Goal: Task Accomplishment & Management: Complete application form

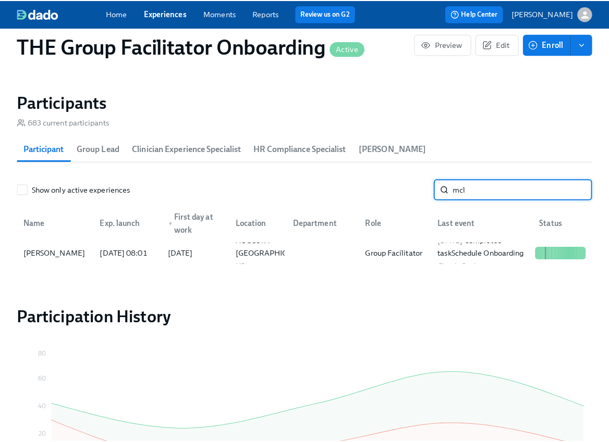
scroll to position [0, 14903]
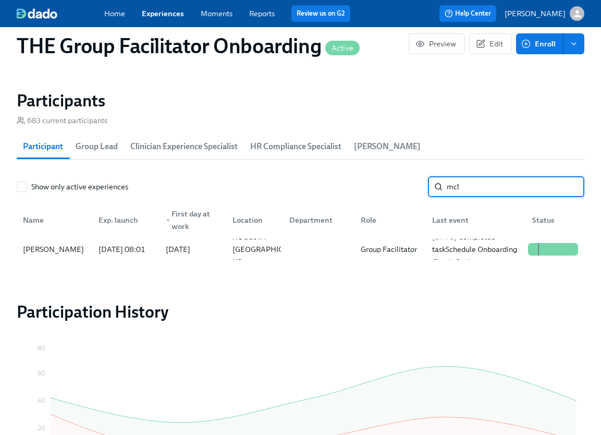
click at [471, 191] on input "mcl" at bounding box center [516, 186] width 138 height 21
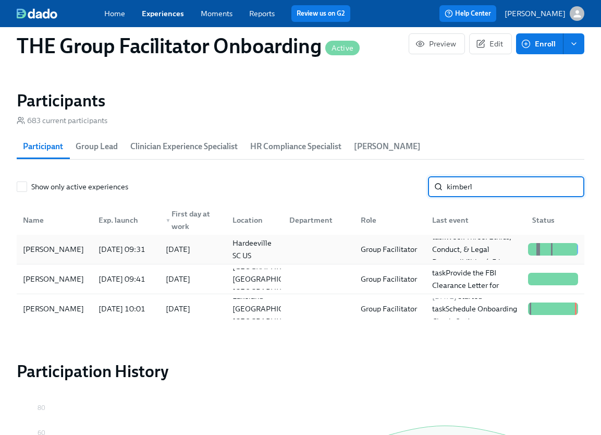
click at [76, 253] on div "Kimberly Smith" at bounding box center [53, 249] width 69 height 13
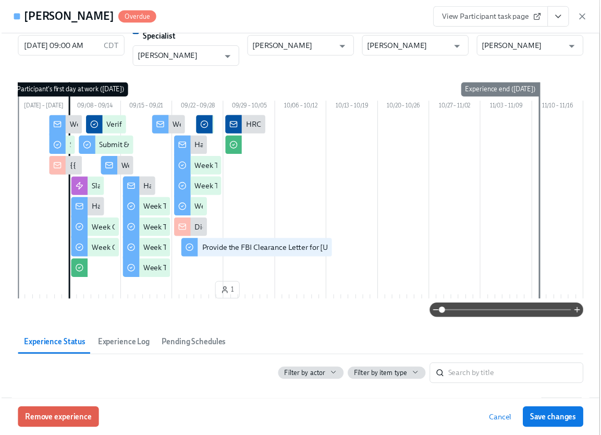
scroll to position [9, 0]
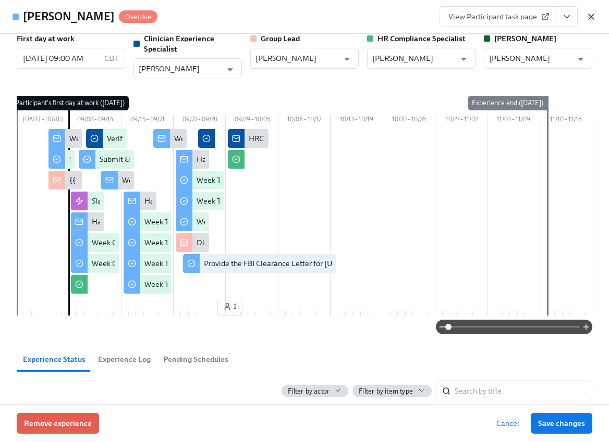
click at [587, 14] on icon "button" at bounding box center [591, 16] width 10 height 10
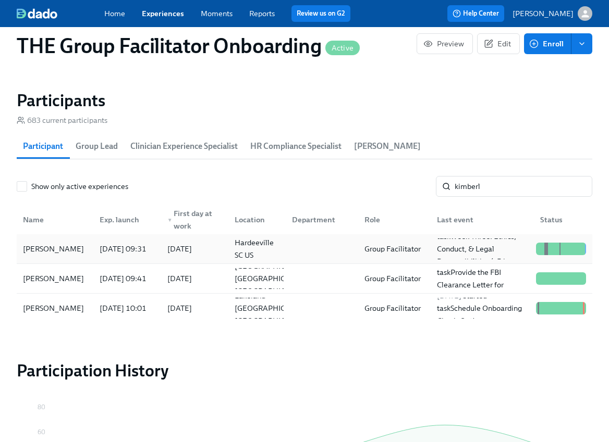
scroll to position [0, 14895]
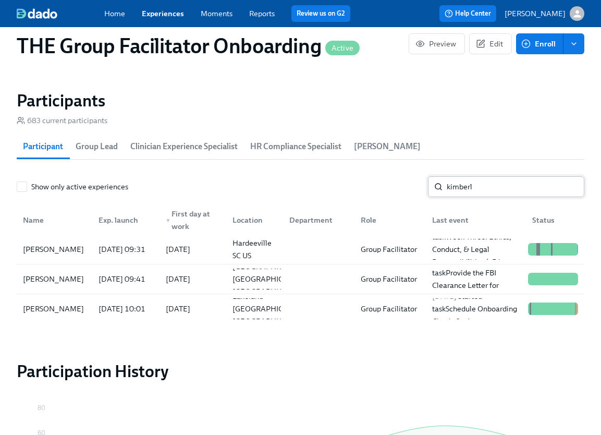
click at [488, 189] on input "kimberl" at bounding box center [516, 186] width 138 height 21
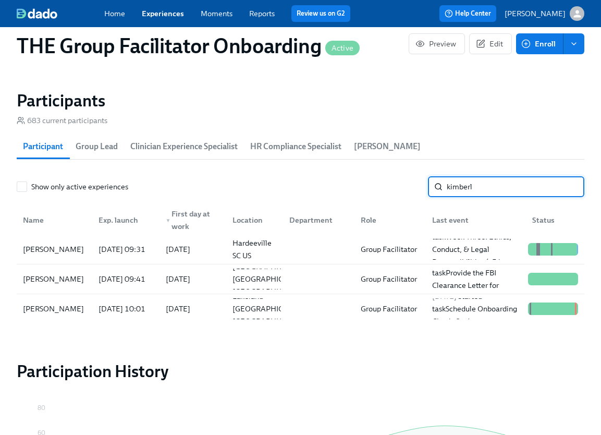
click at [488, 189] on input "kimberl" at bounding box center [516, 186] width 138 height 21
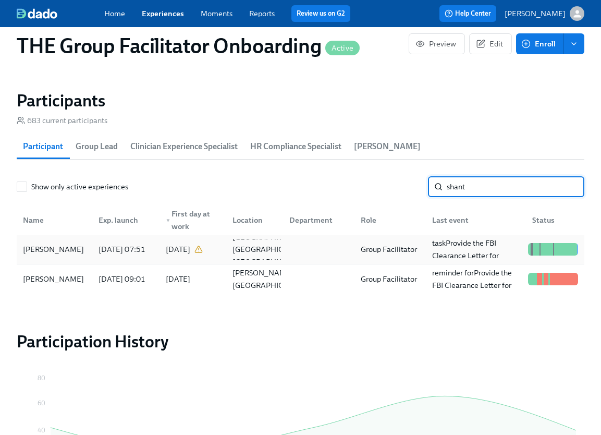
click at [84, 255] on div "Shantayah Hayes" at bounding box center [54, 249] width 71 height 21
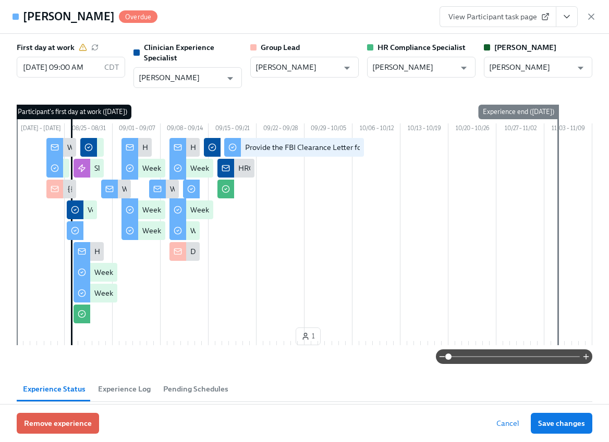
click at [600, 14] on div "Shantayah Hayes Overdue View Participant task page" at bounding box center [304, 17] width 609 height 34
click at [596, 15] on div "Shantayah Hayes Overdue View Participant task page" at bounding box center [304, 17] width 609 height 34
click at [594, 15] on icon "button" at bounding box center [591, 16] width 10 height 10
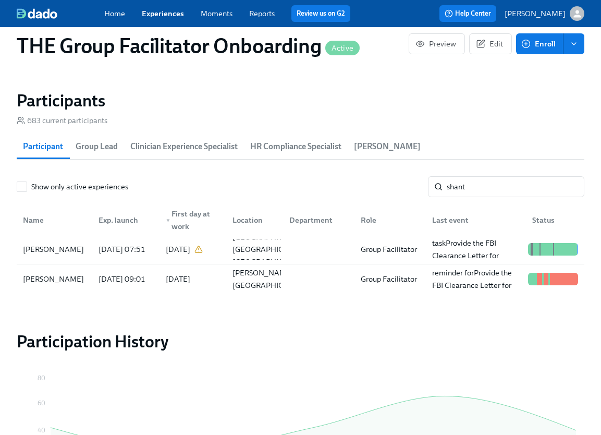
scroll to position [0, 14895]
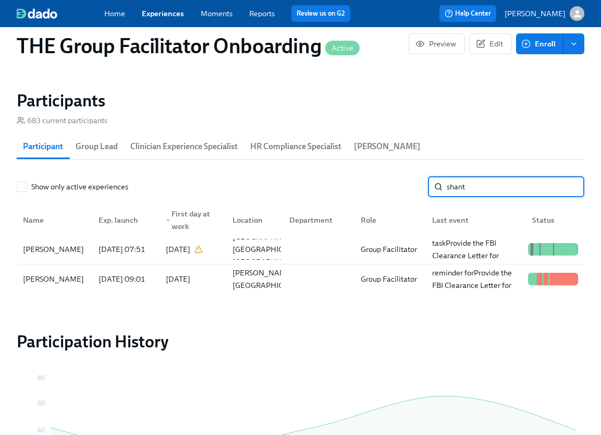
click at [462, 186] on input "shant" at bounding box center [516, 186] width 138 height 21
type input "["
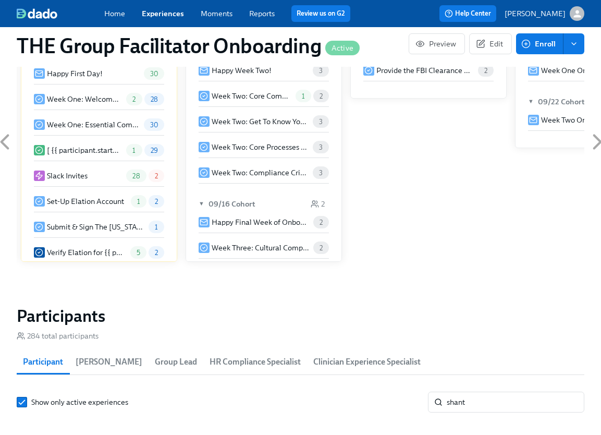
scroll to position [691, 0]
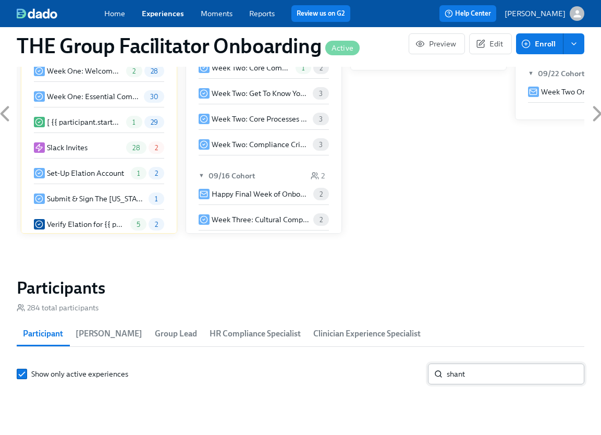
click at [485, 363] on input "shant" at bounding box center [516, 373] width 138 height 21
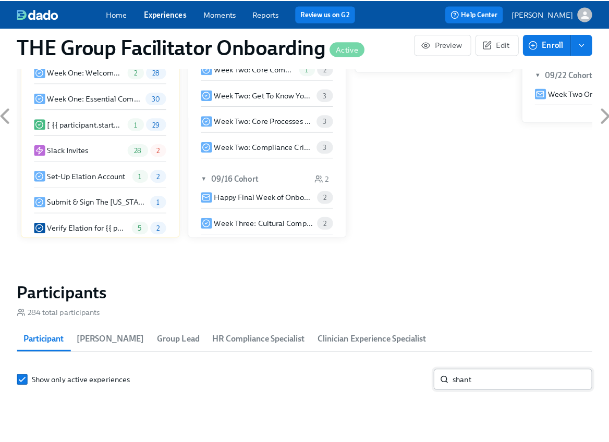
scroll to position [948, 0]
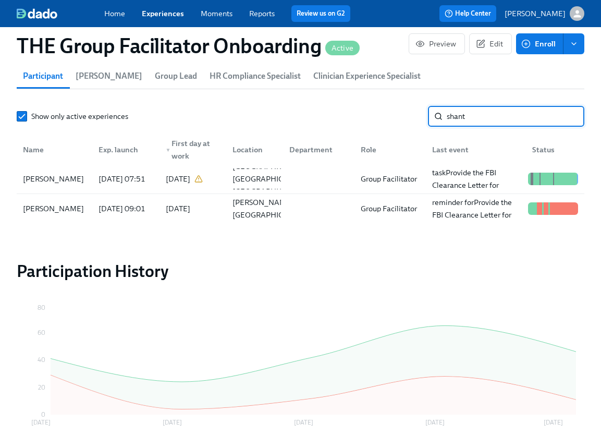
click at [485, 123] on input "shant" at bounding box center [516, 116] width 138 height 21
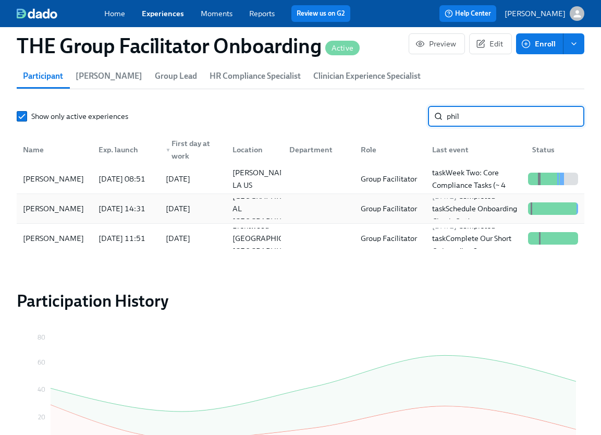
type input "phil"
click at [68, 210] on div "Philecia Ward" at bounding box center [53, 208] width 69 height 13
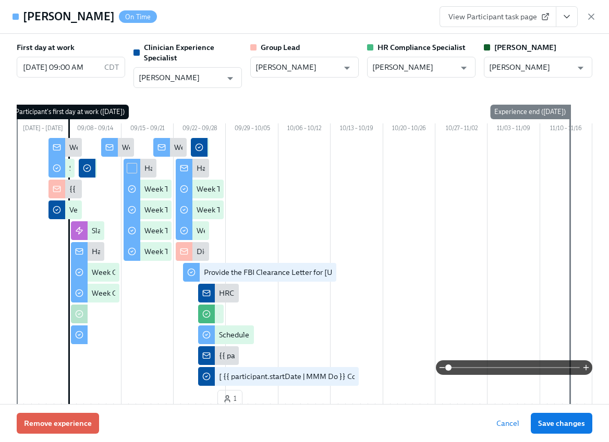
click at [570, 16] on icon "View task page" at bounding box center [566, 16] width 10 height 10
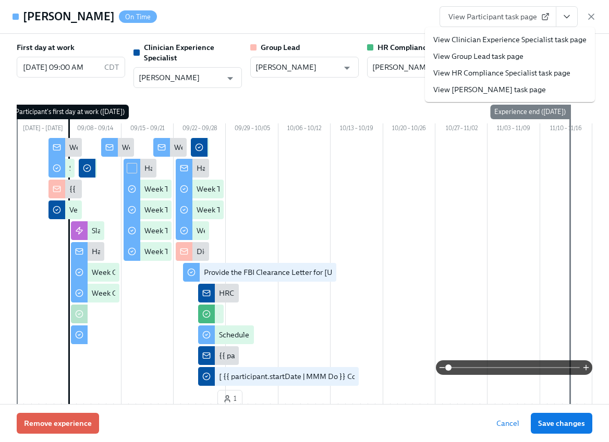
click at [543, 44] on link "View Clinician Experience Specialist task page" at bounding box center [509, 39] width 153 height 10
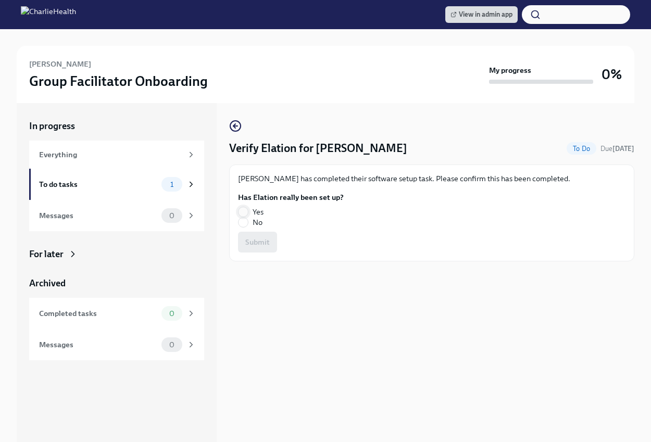
click at [244, 212] on input "Yes" at bounding box center [243, 211] width 9 height 9
radio input "true"
click at [268, 242] on span "Submit" at bounding box center [257, 242] width 24 height 10
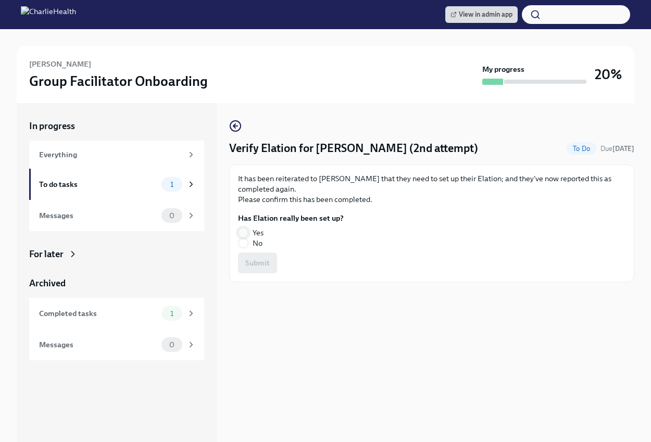
click at [243, 229] on input "Yes" at bounding box center [243, 232] width 9 height 9
radio input "true"
click at [265, 260] on span "Submit" at bounding box center [257, 263] width 24 height 10
